Goal: Use online tool/utility: Utilize a website feature to perform a specific function

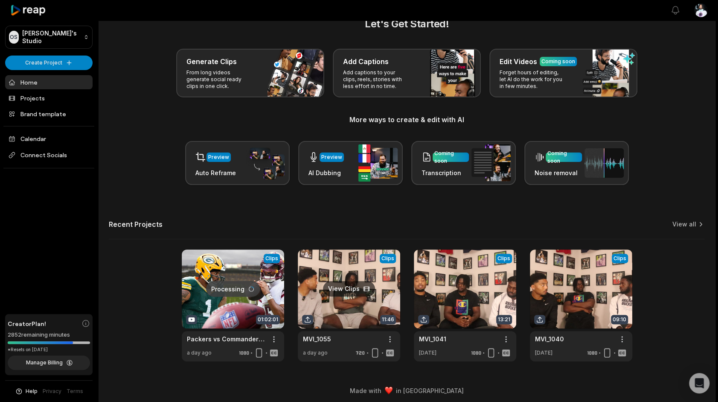
scroll to position [23, 0]
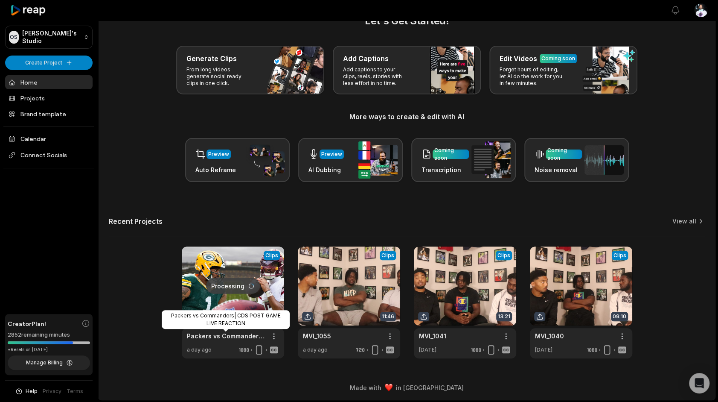
click at [237, 332] on link "Packers vs Commanders| CDS POST GAME LIVE REACTION" at bounding box center [226, 335] width 79 height 9
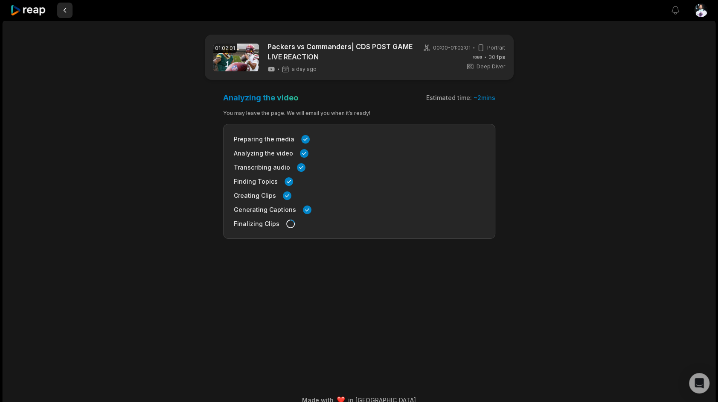
click at [68, 7] on button at bounding box center [64, 10] width 15 height 15
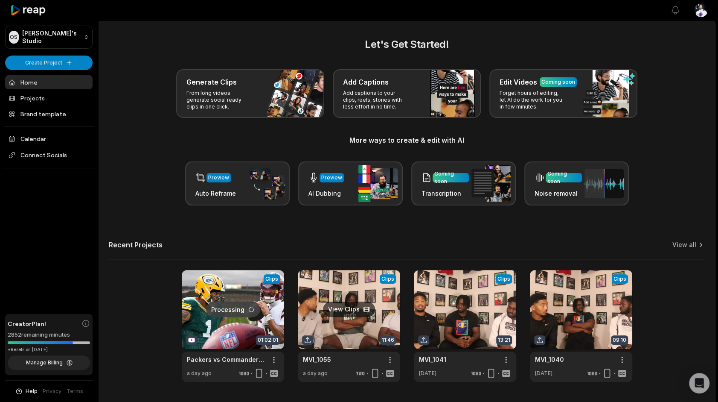
click at [352, 321] on link at bounding box center [349, 326] width 102 height 112
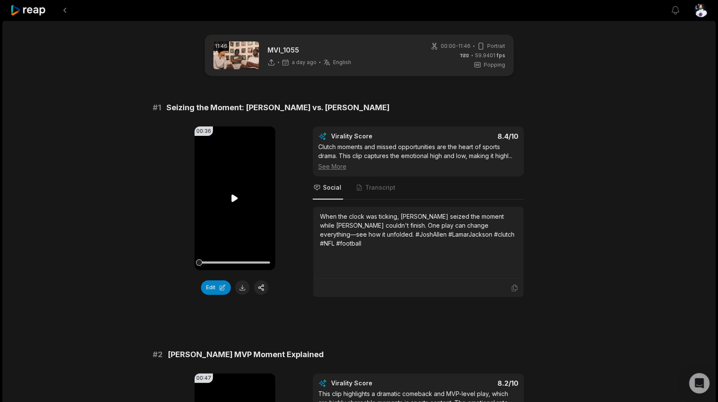
click at [237, 197] on icon at bounding box center [235, 197] width 6 height 7
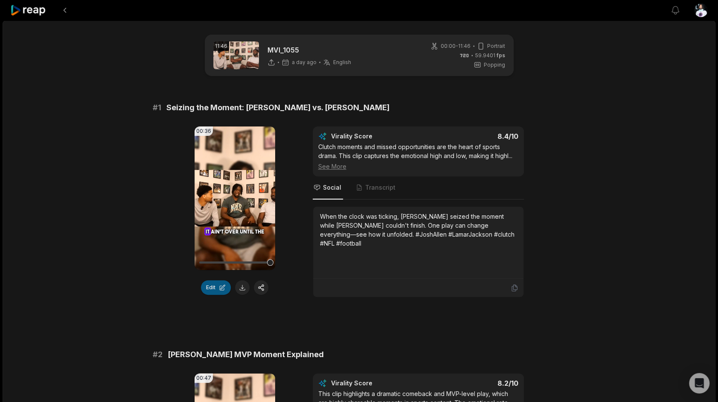
click at [210, 287] on button "Edit" at bounding box center [216, 287] width 30 height 15
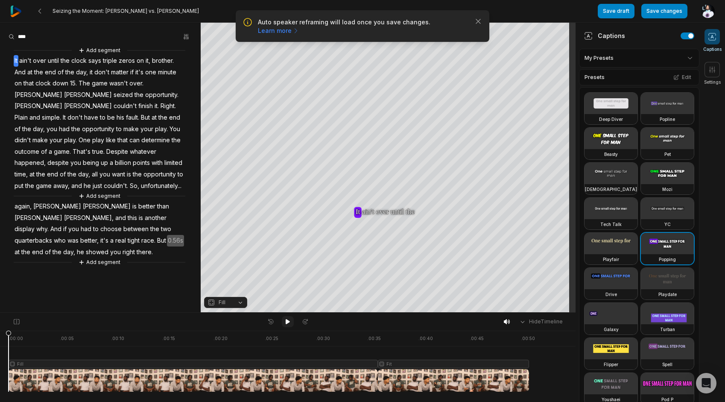
click at [284, 319] on button at bounding box center [288, 321] width 12 height 11
click at [84, 257] on button "Add segment" at bounding box center [99, 261] width 45 height 9
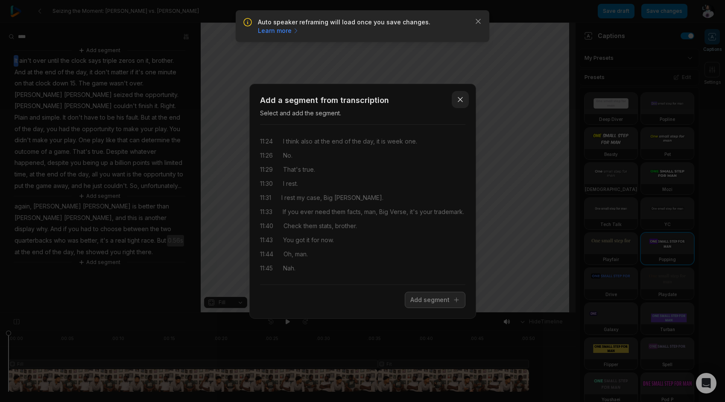
click at [464, 91] on button "Close" at bounding box center [460, 99] width 17 height 17
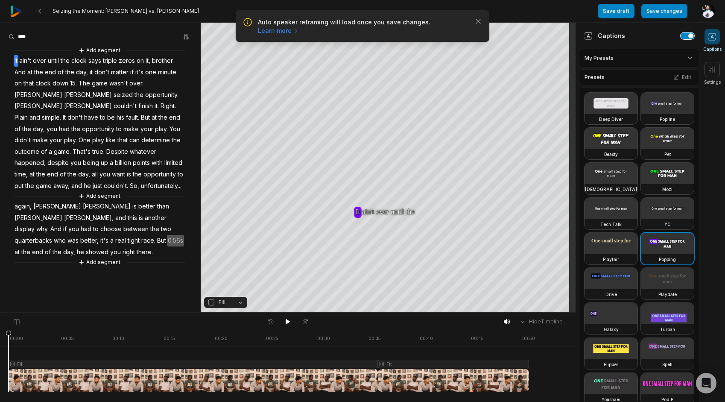
click at [685, 36] on button "button" at bounding box center [687, 35] width 14 height 7
